Goal: Use online tool/utility: Utilize a website feature to perform a specific function

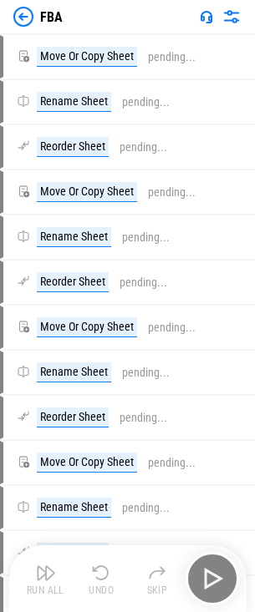
click at [223, 580] on body "FBA Move Or Copy Sheet pending... Rename Sheet pending... Reorder Sheet pending…" at bounding box center [127, 306] width 255 height 612
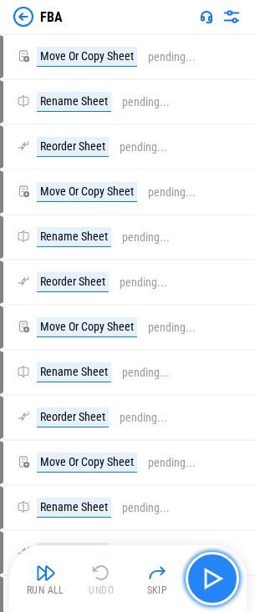
click at [206, 586] on img "button" at bounding box center [212, 578] width 27 height 27
